Goal: Task Accomplishment & Management: Complete application form

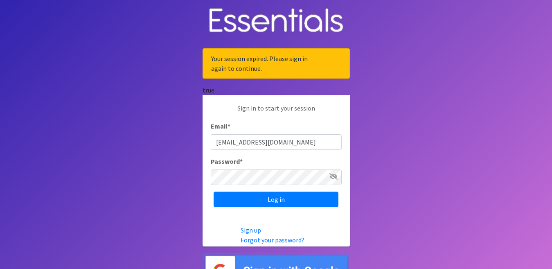
type input "[EMAIL_ADDRESS][DOMAIN_NAME]"
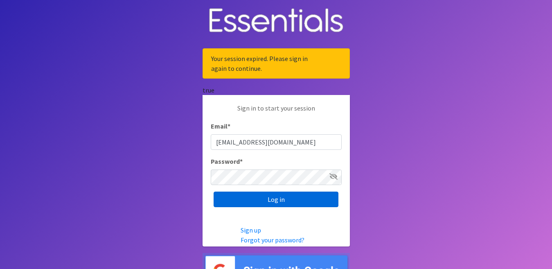
click at [278, 196] on input "Log in" at bounding box center [276, 200] width 125 height 16
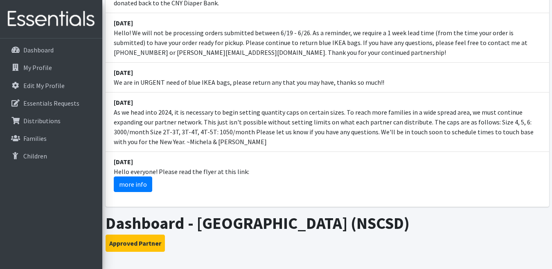
scroll to position [246, 0]
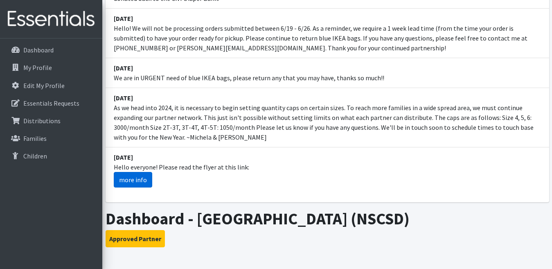
click at [125, 172] on link "more info" at bounding box center [133, 180] width 38 height 16
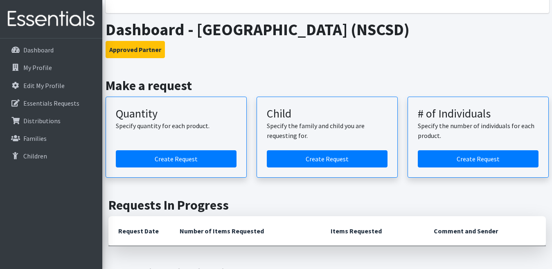
scroll to position [450, 0]
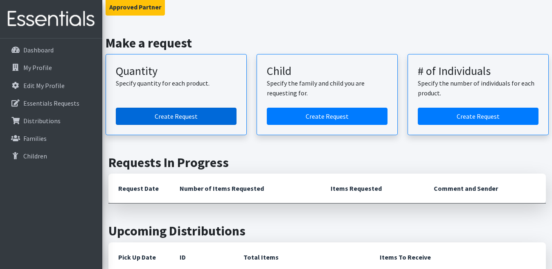
click at [171, 108] on link "Create Request" at bounding box center [176, 116] width 121 height 17
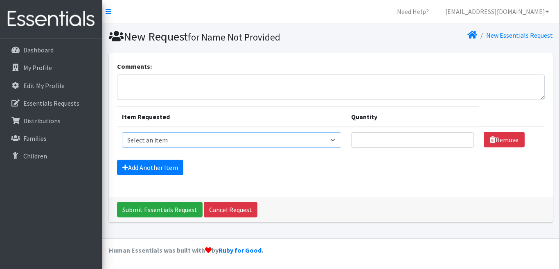
click at [332, 138] on select "Select an item 2T3T(30/child) 3T4T(30/child) 4T5T(30/child) Cloth Diaper Kit (s…" at bounding box center [231, 140] width 219 height 16
select select "954"
click at [122, 132] on select "Select an item 2T3T(30/child) 3T4T(30/child) 4T5T(30/child) Cloth Diaper Kit (s…" at bounding box center [231, 140] width 219 height 16
click at [364, 141] on input "Quantity" at bounding box center [412, 140] width 123 height 16
click at [135, 167] on link "Add Another Item" at bounding box center [150, 168] width 66 height 16
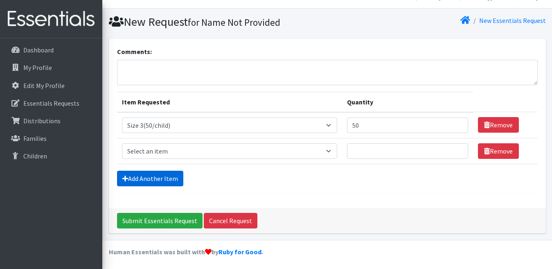
scroll to position [16, 0]
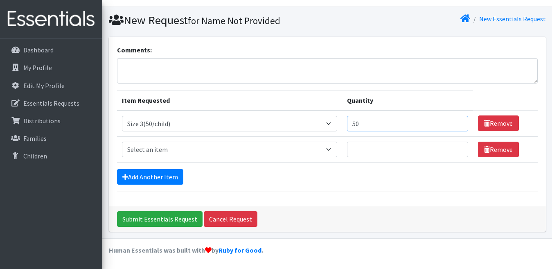
drag, startPoint x: 362, startPoint y: 125, endPoint x: 355, endPoint y: 128, distance: 7.9
click at [355, 128] on input "50" at bounding box center [407, 124] width 121 height 16
type input "100"
click at [371, 152] on input "Quantity" at bounding box center [407, 150] width 121 height 16
click at [330, 151] on select "Select an item 2T3T(30/child) 3T4T(30/child) 4T5T(30/child) Cloth Diaper Kit (s…" at bounding box center [230, 150] width 216 height 16
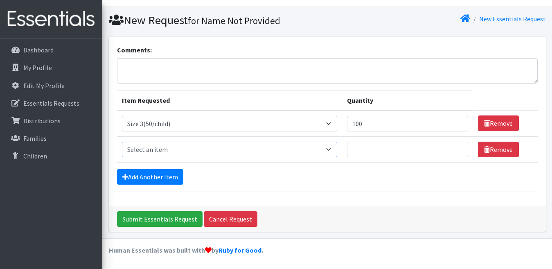
select select "963"
click at [122, 142] on select "Select an item 2T3T(30/child) 3T4T(30/child) 4T5T(30/child) Cloth Diaper Kit (s…" at bounding box center [230, 150] width 216 height 16
click at [362, 147] on input "Quantity" at bounding box center [407, 150] width 121 height 16
type input "50"
click at [147, 179] on link "Add Another Item" at bounding box center [150, 177] width 66 height 16
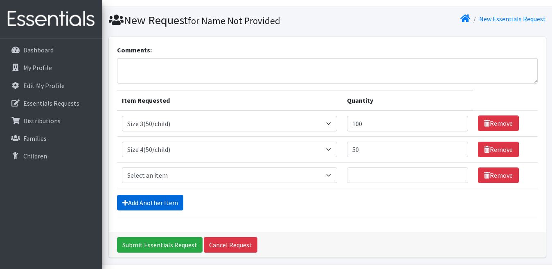
scroll to position [42, 0]
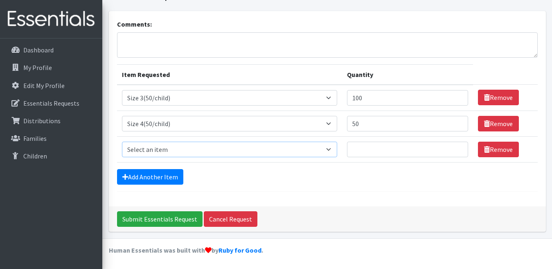
click at [330, 152] on select "Select an item 2T3T(30/child) 3T4T(30/child) 4T5T(30/child) Cloth Diaper Kit (s…" at bounding box center [230, 150] width 216 height 16
select select "964"
click at [122, 142] on select "Select an item 2T3T(30/child) 3T4T(30/child) 4T5T(30/child) Cloth Diaper Kit (s…" at bounding box center [230, 150] width 216 height 16
click at [370, 149] on input "Quantity" at bounding box center [407, 150] width 121 height 16
type input "100"
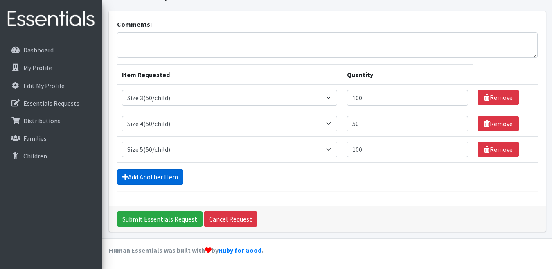
click at [156, 177] on link "Add Another Item" at bounding box center [150, 177] width 66 height 16
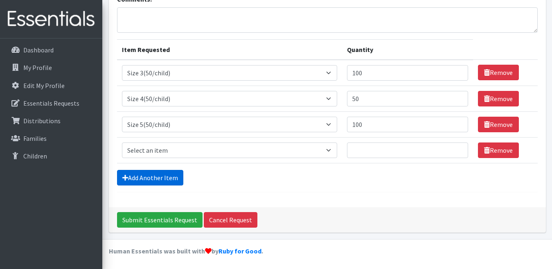
scroll to position [68, 0]
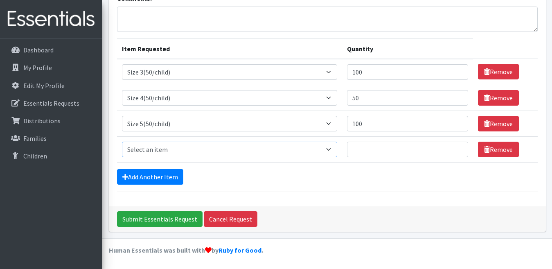
click at [332, 148] on select "Select an item 2T3T(30/child) 3T4T(30/child) 4T5T(30/child) Cloth Diaper Kit (s…" at bounding box center [230, 150] width 216 height 16
select select "966"
click at [122, 142] on select "Select an item 2T3T(30/child) 3T4T(30/child) 4T5T(30/child) Cloth Diaper Kit (s…" at bounding box center [230, 150] width 216 height 16
click at [361, 150] on input "Quantity" at bounding box center [407, 150] width 121 height 16
type input "100"
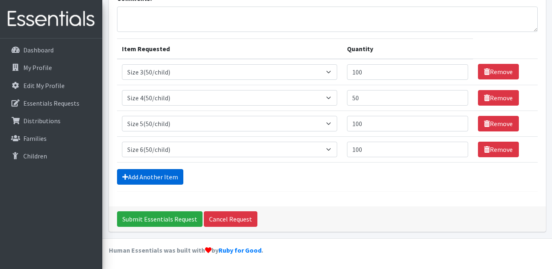
click at [158, 174] on link "Add Another Item" at bounding box center [150, 177] width 66 height 16
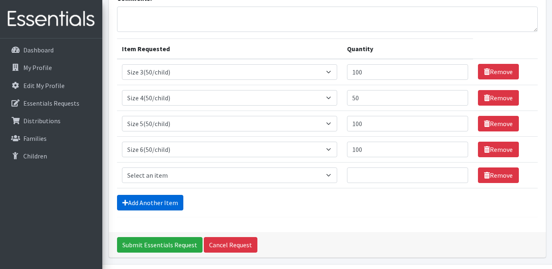
scroll to position [94, 0]
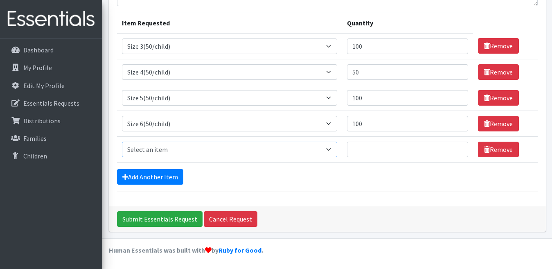
click at [332, 147] on select "Select an item 2T3T(30/child) 3T4T(30/child) 4T5T(30/child) Cloth Diaper Kit (s…" at bounding box center [230, 150] width 216 height 16
select select "939"
click at [122, 142] on select "Select an item 2T3T(30/child) 3T4T(30/child) 4T5T(30/child) Cloth Diaper Kit (s…" at bounding box center [230, 150] width 216 height 16
click at [360, 151] on input "Quantity" at bounding box center [407, 150] width 121 height 16
type input "150"
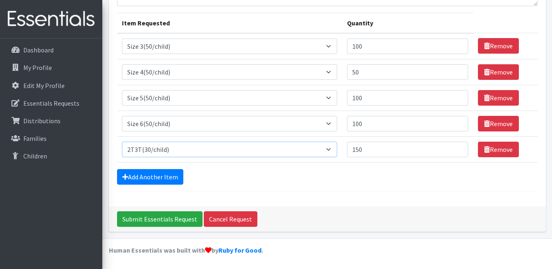
click at [332, 149] on select "Select an item 2T3T(30/child) 3T4T(30/child) 4T5T(30/child) Cloth Diaper Kit (s…" at bounding box center [230, 150] width 216 height 16
click at [122, 142] on select "Select an item 2T3T(30/child) 3T4T(30/child) 4T5T(30/child) Cloth Diaper Kit (s…" at bounding box center [230, 150] width 216 height 16
click at [331, 147] on select "Select an item 2T3T(30/child) 3T4T(30/child) 4T5T(30/child) Cloth Diaper Kit (s…" at bounding box center [230, 150] width 216 height 16
select select "939"
click at [122, 142] on select "Select an item 2T3T(30/child) 3T4T(30/child) 4T5T(30/child) Cloth Diaper Kit (s…" at bounding box center [230, 150] width 216 height 16
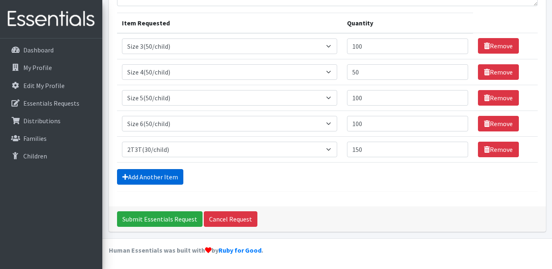
click at [146, 176] on link "Add Another Item" at bounding box center [150, 177] width 66 height 16
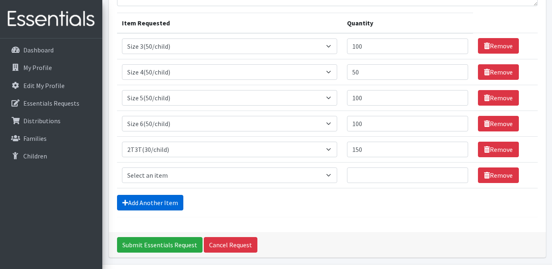
scroll to position [120, 0]
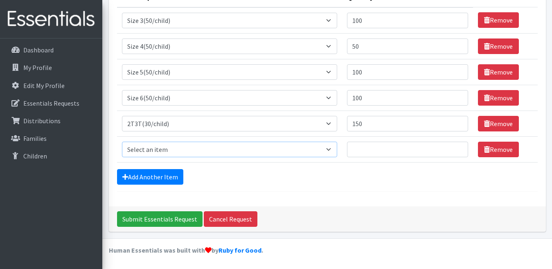
click at [328, 148] on select "Select an item 2T3T(30/child) 3T4T(30/child) 4T5T(30/child) Cloth Diaper Kit (s…" at bounding box center [230, 150] width 216 height 16
select select "941"
click at [122, 142] on select "Select an item 2T3T(30/child) 3T4T(30/child) 4T5T(30/child) Cloth Diaper Kit (s…" at bounding box center [230, 150] width 216 height 16
click at [376, 150] on input "Quantity" at bounding box center [407, 150] width 121 height 16
type input "120"
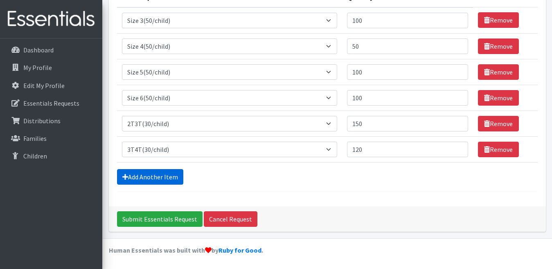
click at [162, 176] on link "Add Another Item" at bounding box center [150, 177] width 66 height 16
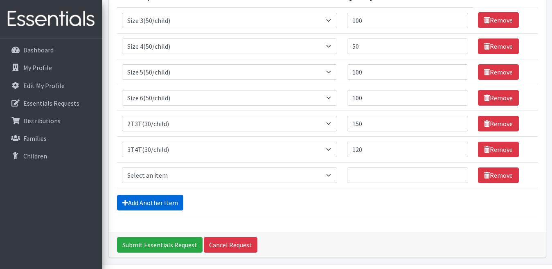
scroll to position [145, 0]
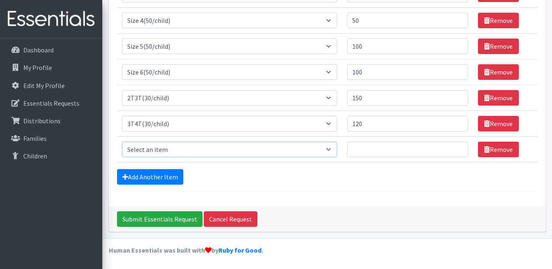
click at [332, 150] on select "Select an item 2T3T(30/child) 3T4T(30/child) 4T5T(30/child) Cloth Diaper Kit (s…" at bounding box center [230, 150] width 216 height 16
select select "953"
click at [122, 142] on select "Select an item 2T3T(30/child) 3T4T(30/child) 4T5T(30/child) Cloth Diaper Kit (s…" at bounding box center [230, 150] width 216 height 16
click at [372, 149] on input "Quantity" at bounding box center [407, 150] width 121 height 16
type input "250"
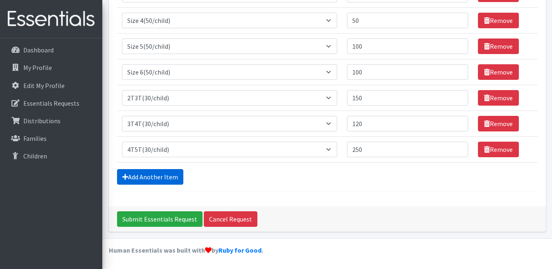
click at [165, 169] on link "Add Another Item" at bounding box center [150, 177] width 66 height 16
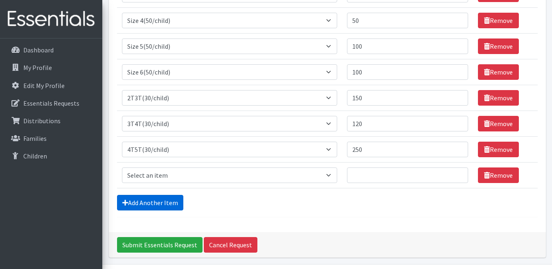
scroll to position [171, 0]
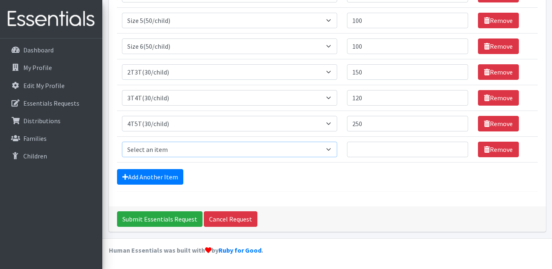
click at [335, 150] on select "Select an item 2T3T(30/child) 3T4T(30/child) 4T5T(30/child) Cloth Diaper Kit (s…" at bounding box center [230, 150] width 216 height 16
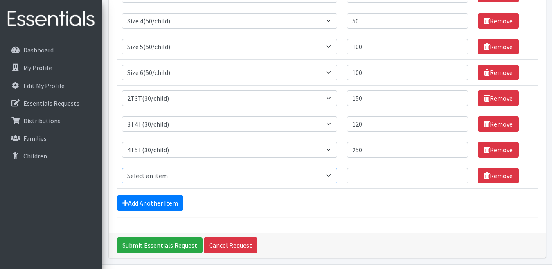
scroll to position [130, 0]
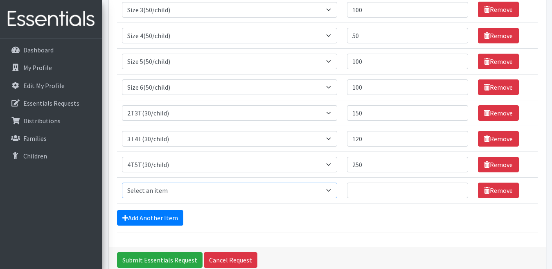
click at [336, 188] on select "Select an item 2T3T(30/child) 3T4T(30/child) 4T5T(30/child) Cloth Diaper Kit (s…" at bounding box center [230, 191] width 216 height 16
select select "6225"
click at [122, 183] on select "Select an item 2T3T(30/child) 3T4T(30/child) 4T5T(30/child) Cloth Diaper Kit (s…" at bounding box center [230, 191] width 216 height 16
click at [330, 190] on select "Select an item 2T3T(30/child) 3T4T(30/child) 4T5T(30/child) Cloth Diaper Kit (s…" at bounding box center [230, 191] width 216 height 16
click at [366, 190] on input "Quantity" at bounding box center [407, 191] width 121 height 16
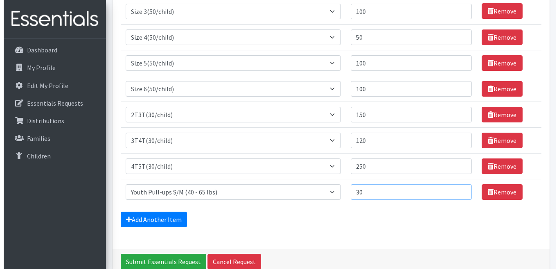
scroll to position [171, 0]
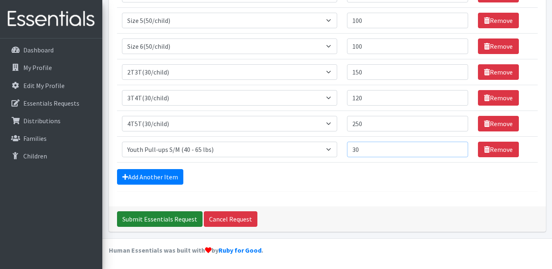
type input "30"
click at [169, 218] on input "Submit Essentials Request" at bounding box center [160, 219] width 86 height 16
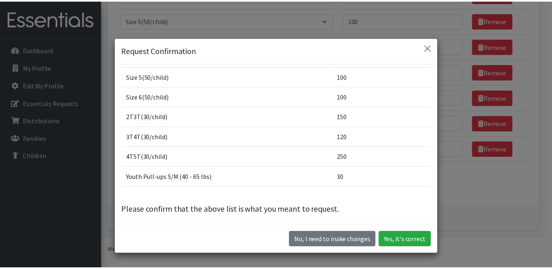
scroll to position [68, 0]
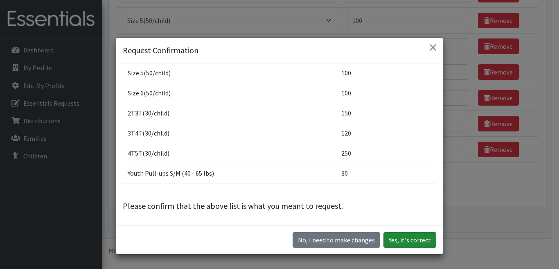
click at [392, 237] on button "Yes, it's correct" at bounding box center [409, 240] width 53 height 16
